Goal: Task Accomplishment & Management: Use online tool/utility

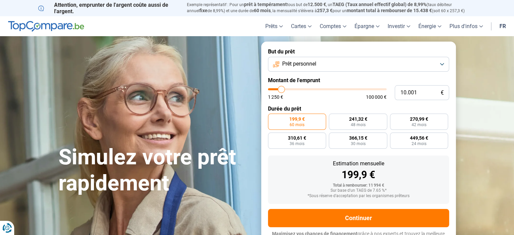
click at [294, 63] on span "Prêt personnel" at bounding box center [299, 63] width 34 height 7
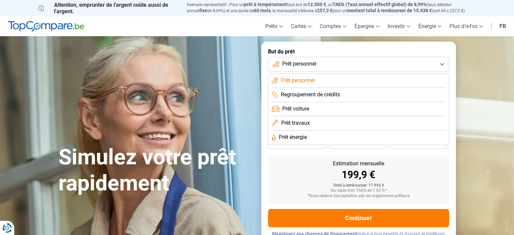
click at [294, 63] on span "Prêt personnel" at bounding box center [299, 63] width 34 height 7
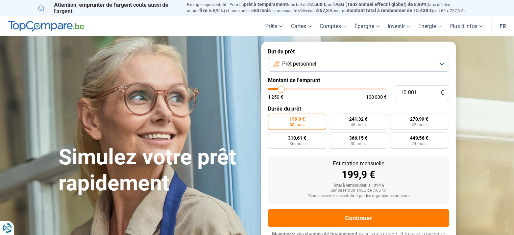
click at [302, 68] on button "Prêt personnel" at bounding box center [358, 64] width 181 height 15
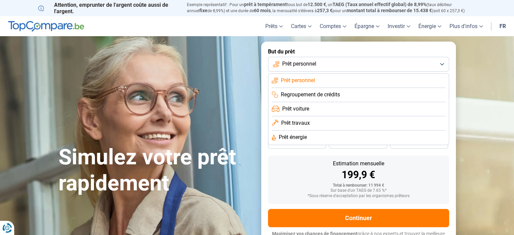
click at [302, 63] on span "Prêt personnel" at bounding box center [299, 63] width 34 height 7
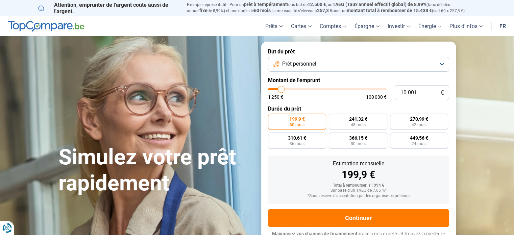
type input "11.500"
type input "11500"
type input "12.000"
type input "12000"
type input "13.250"
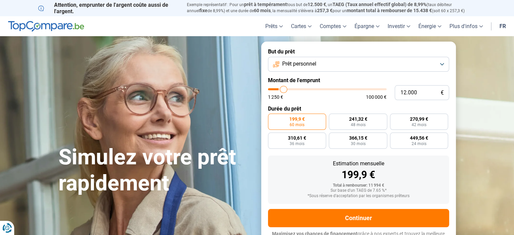
type input "13250"
type input "14.250"
type input "14250"
type input "15.000"
type input "15000"
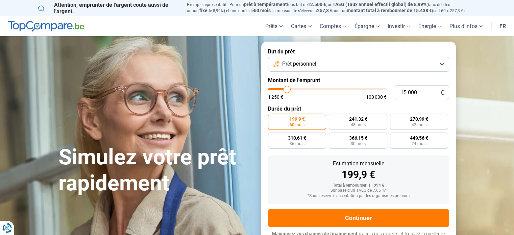
type input "15.750"
type input "15750"
type input "17.000"
type input "17000"
type input "18.000"
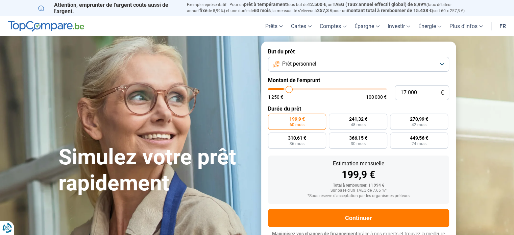
type input "18000"
type input "18.500"
type input "18500"
type input "18.750"
type input "18750"
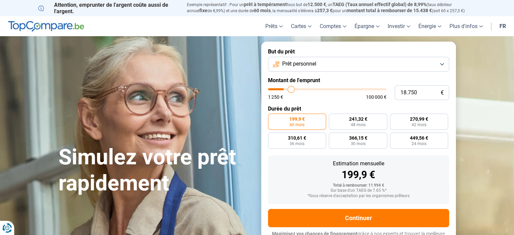
type input "19.250"
type input "19250"
type input "19.500"
type input "19500"
type input "20.250"
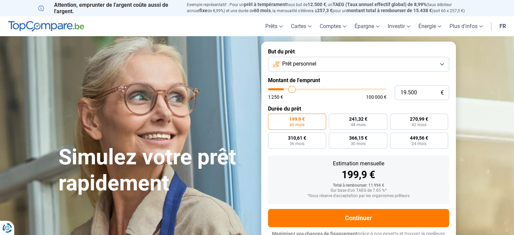
type input "20250"
type input "20.500"
type input "20500"
type input "20.750"
type input "20750"
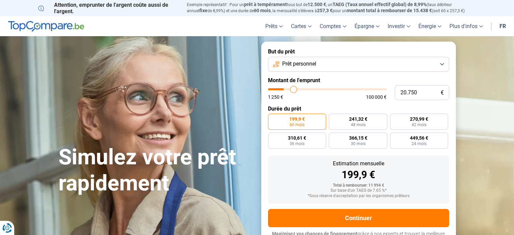
type input "21.000"
type input "21000"
type input "21.250"
type input "21250"
type input "21.500"
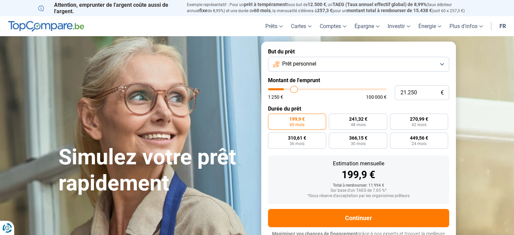
type input "21500"
type input "21.750"
type input "21750"
type input "21.250"
type input "21250"
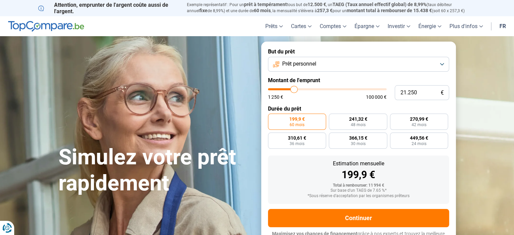
type input "21.000"
type input "21000"
type input "20.750"
type input "20750"
type input "20.000"
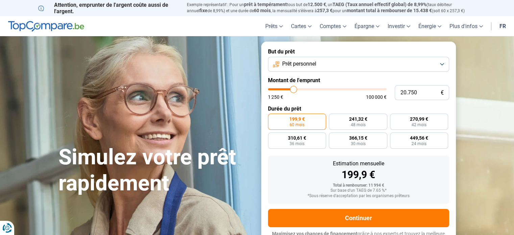
type input "20000"
type input "19.250"
type input "19250"
type input "18.750"
type input "18750"
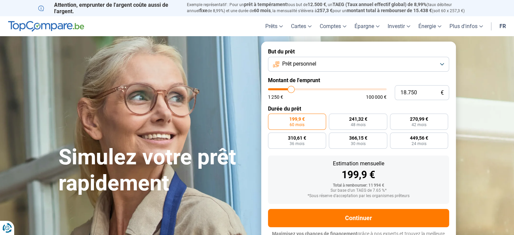
type input "18.250"
type input "18250"
type input "17.750"
type input "17750"
type input "17.500"
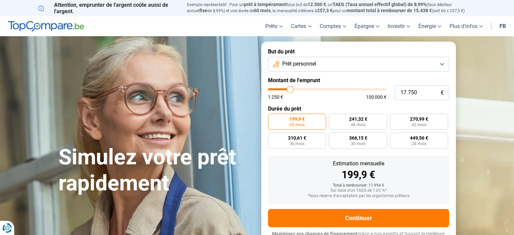
type input "17500"
type input "16.750"
type input "16750"
type input "16.500"
type input "16500"
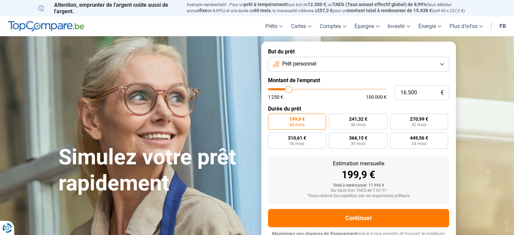
type input "16.250"
type input "16250"
type input "16.000"
type input "16000"
type input "15.750"
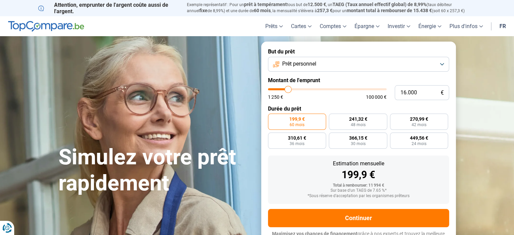
type input "15750"
type input "15.500"
type input "15500"
type input "15.250"
type input "15250"
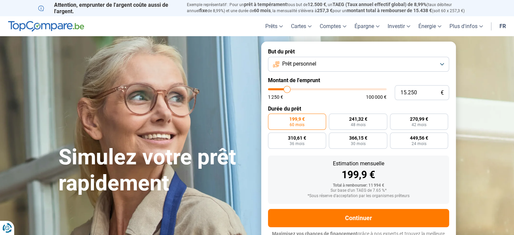
type input "15.000"
type input "15000"
type input "14.750"
type input "14750"
type input "14.500"
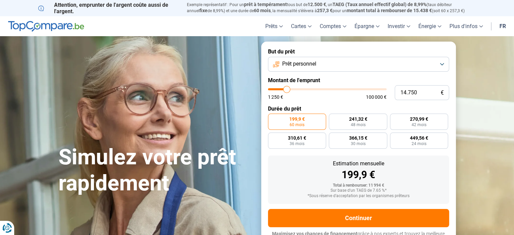
type input "14500"
type input "14.250"
type input "14250"
type input "14.000"
type input "14000"
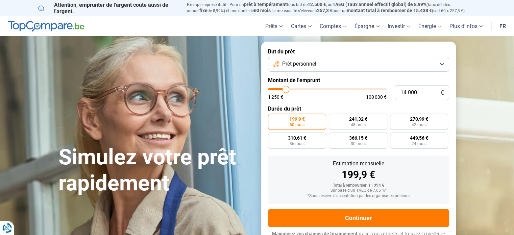
type input "13.750"
type input "13750"
type input "13.500"
type input "13500"
type input "13.000"
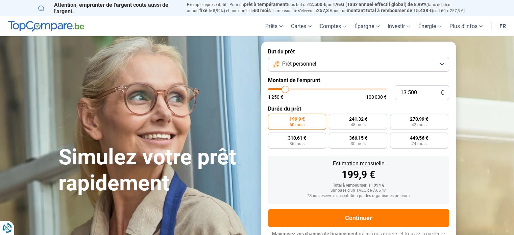
type input "13000"
type input "12.750"
type input "12750"
type input "12.250"
type input "12250"
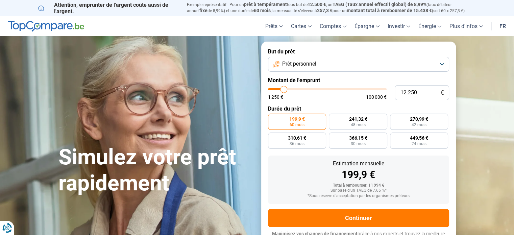
type input "12.000"
type input "12000"
type input "11.000"
type input "11000"
type input "10.250"
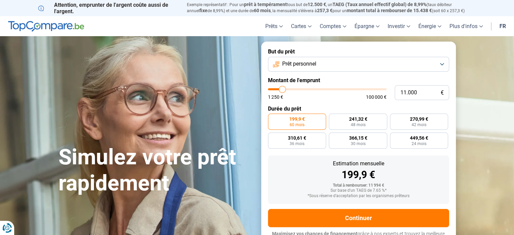
type input "10250"
type input "9.750"
type input "9750"
type input "9.500"
type input "9500"
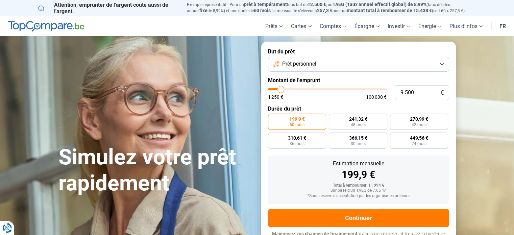
type input "9.250"
type input "9250"
type input "9.000"
type input "9000"
type input "8.750"
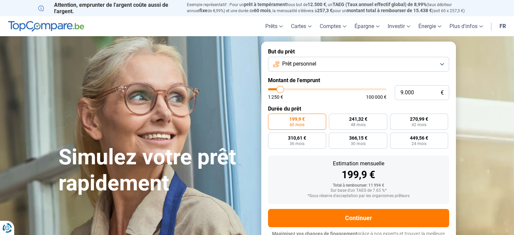
type input "8750"
type input "8.500"
type input "8500"
type input "8.250"
type input "8250"
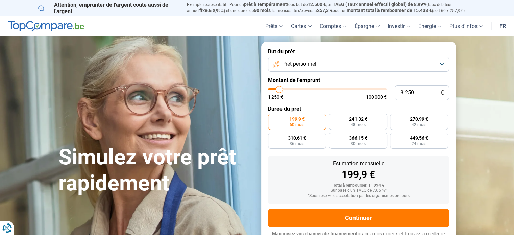
type input "8.000"
type input "8000"
type input "7.750"
type input "7750"
type input "8.000"
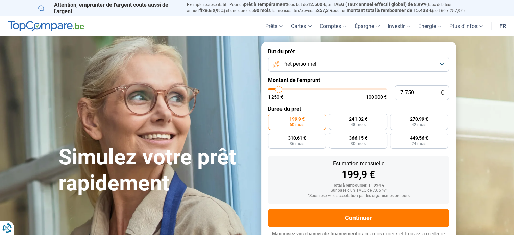
type input "8000"
type input "8.250"
drag, startPoint x: 282, startPoint y: 90, endPoint x: 279, endPoint y: 110, distance: 20.2
type input "8250"
click at [279, 90] on input "range" at bounding box center [327, 89] width 119 height 2
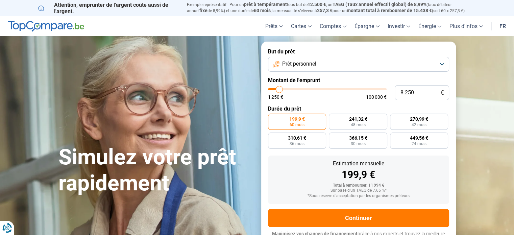
radio input "true"
